Goal: Transaction & Acquisition: Subscribe to service/newsletter

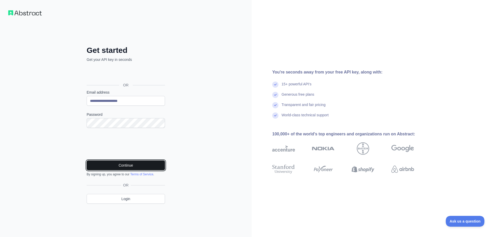
click at [123, 166] on button "Continue" at bounding box center [126, 166] width 78 height 10
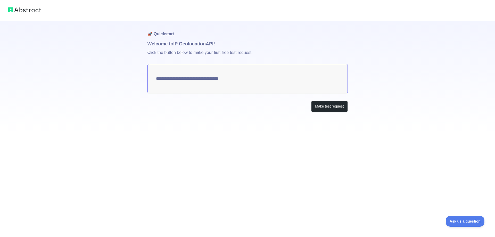
type textarea "**********"
click at [319, 105] on button "Make test request" at bounding box center [329, 107] width 36 height 12
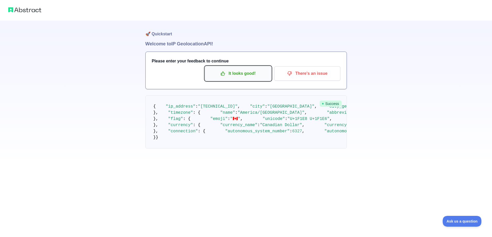
click at [242, 74] on p "It looks good!" at bounding box center [238, 73] width 58 height 9
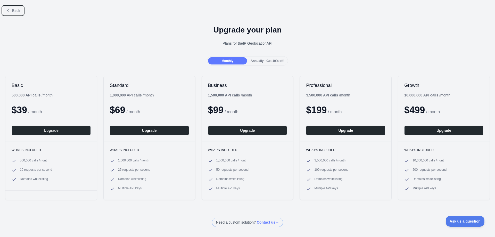
click at [21, 13] on button "Back" at bounding box center [13, 10] width 21 height 9
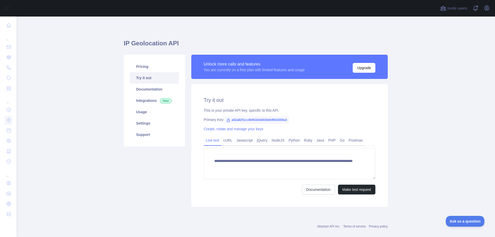
click at [151, 79] on link "Try it out" at bounding box center [154, 77] width 49 height 11
click at [148, 70] on link "Pricing" at bounding box center [154, 66] width 49 height 11
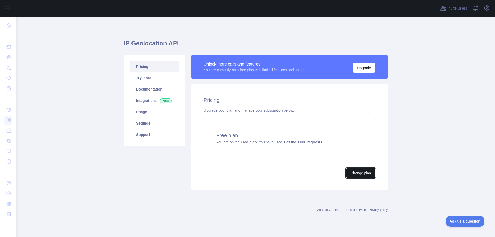
click at [351, 177] on button "Change plan" at bounding box center [361, 173] width 29 height 10
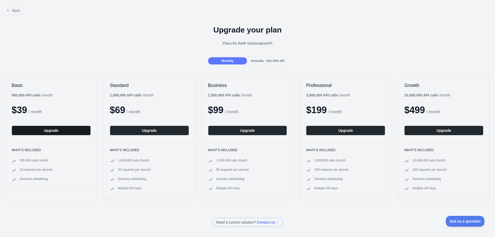
click at [57, 129] on button "Upgrade" at bounding box center [51, 131] width 79 height 10
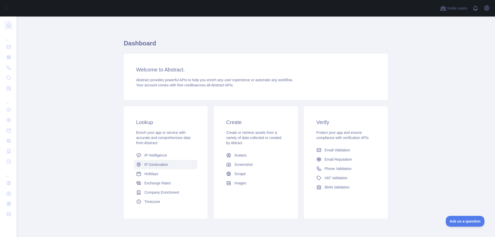
click at [156, 164] on span "IP Geolocation" at bounding box center [157, 164] width 24 height 5
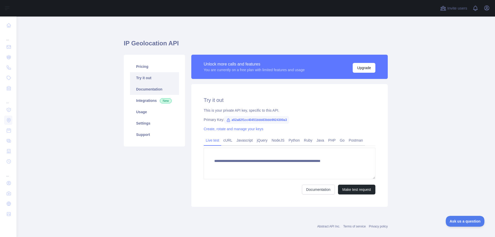
type textarea "**********"
click at [162, 62] on link "Pricing" at bounding box center [154, 66] width 49 height 11
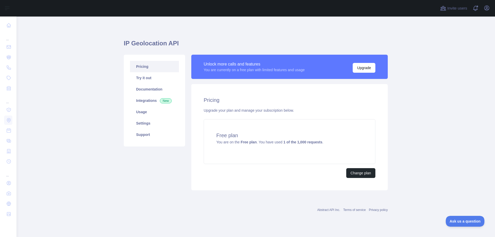
click at [356, 168] on div "Pricing Upgrade your plan and manage your subscription below. Free plan You are…" at bounding box center [289, 137] width 197 height 106
click at [355, 173] on button "Change plan" at bounding box center [361, 173] width 29 height 10
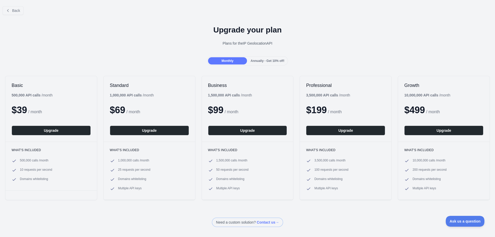
click at [71, 125] on div "Basic 500,000 API calls / month $ 39 / month Upgrade" at bounding box center [51, 109] width 92 height 66
click at [71, 127] on button "Upgrade" at bounding box center [51, 131] width 79 height 10
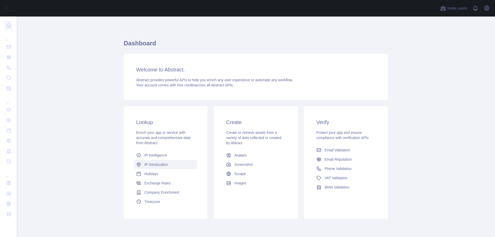
click at [158, 163] on span "IP Geolocation" at bounding box center [157, 164] width 24 height 5
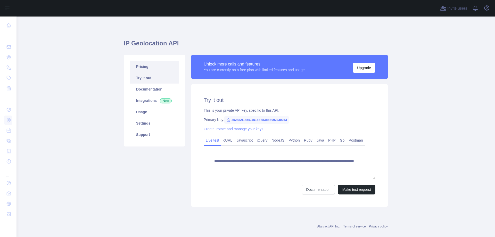
click at [158, 67] on link "Pricing" at bounding box center [154, 66] width 49 height 11
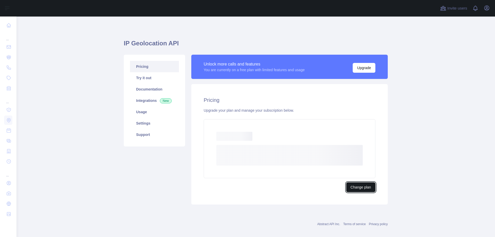
click at [352, 186] on button "Change plan" at bounding box center [361, 187] width 29 height 10
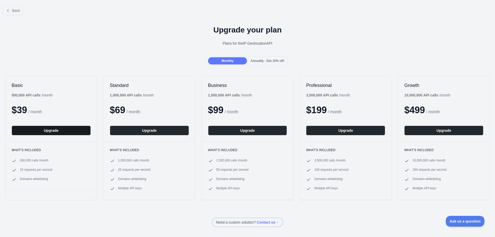
click at [64, 129] on button "Upgrade" at bounding box center [51, 131] width 79 height 10
